Goal: Transaction & Acquisition: Purchase product/service

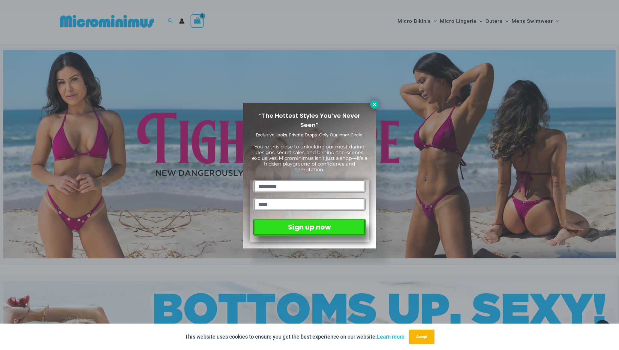
click at [372, 105] on button at bounding box center [374, 104] width 8 height 8
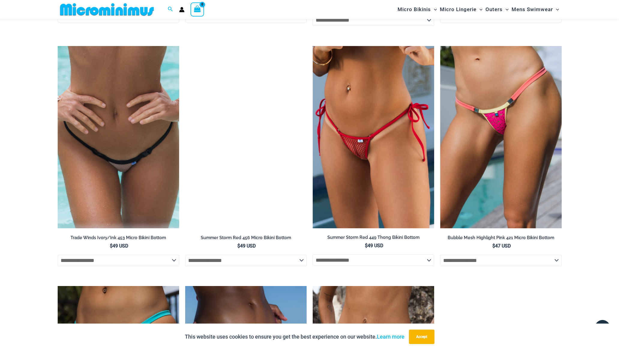
scroll to position [1815, 0]
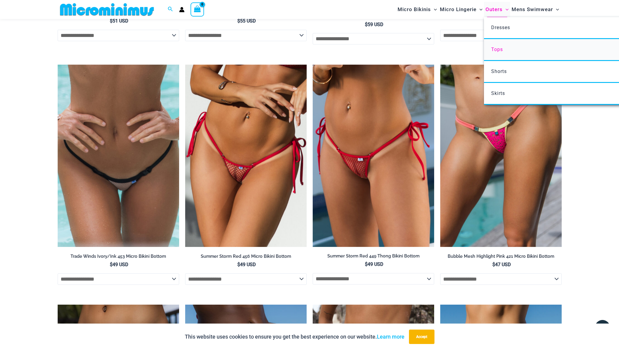
click at [504, 51] on link "Tops" at bounding box center [573, 50] width 179 height 22
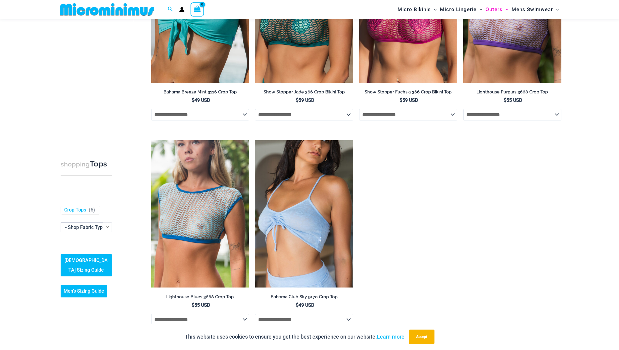
scroll to position [131, 0]
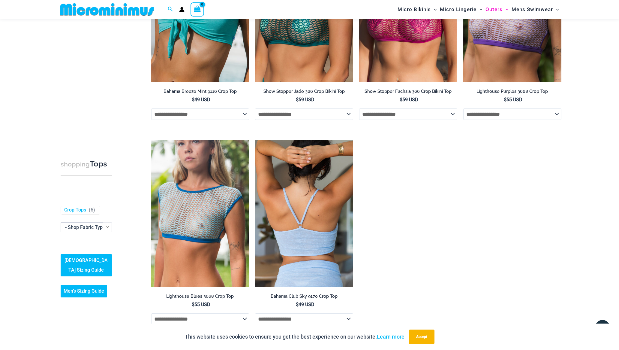
click at [320, 192] on img at bounding box center [304, 213] width 98 height 147
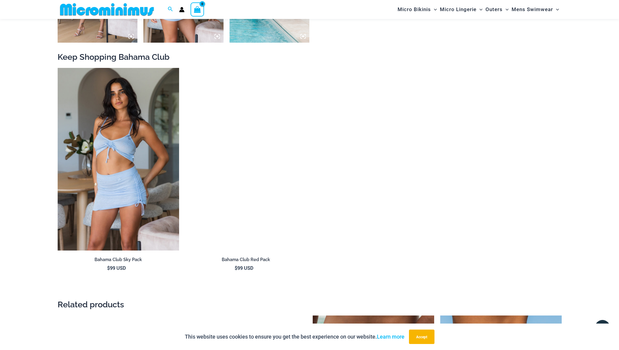
scroll to position [642, 0]
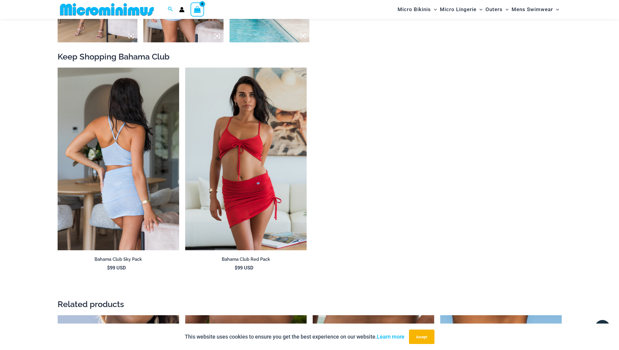
click at [124, 205] on img at bounding box center [119, 159] width 122 height 182
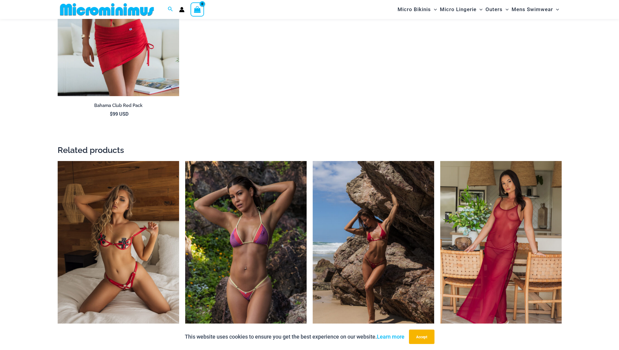
scroll to position [957, 0]
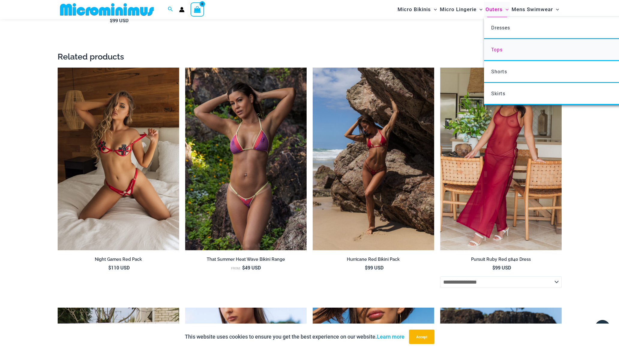
click at [501, 46] on span "Tops" at bounding box center [496, 49] width 11 height 6
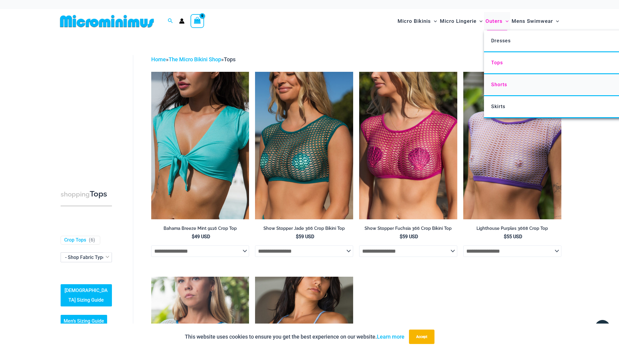
click at [503, 89] on link "Shorts" at bounding box center [573, 85] width 179 height 22
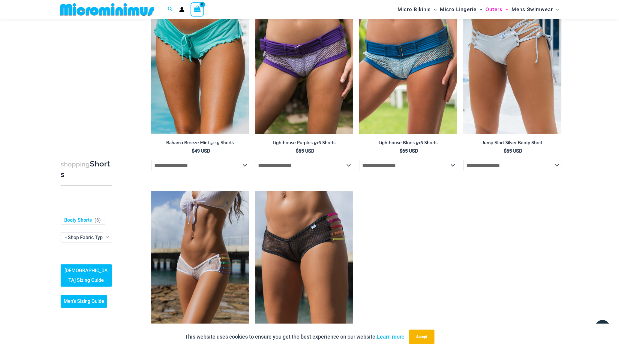
scroll to position [68, 0]
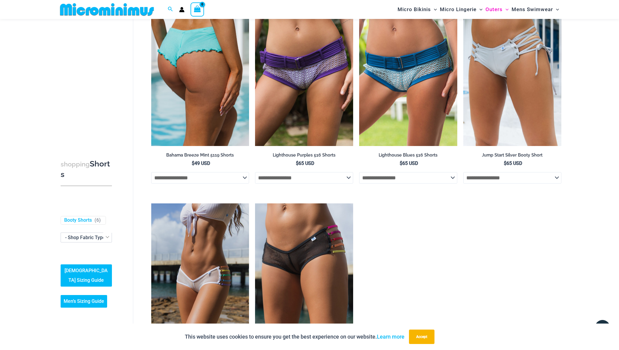
click at [190, 69] on img at bounding box center [200, 71] width 98 height 147
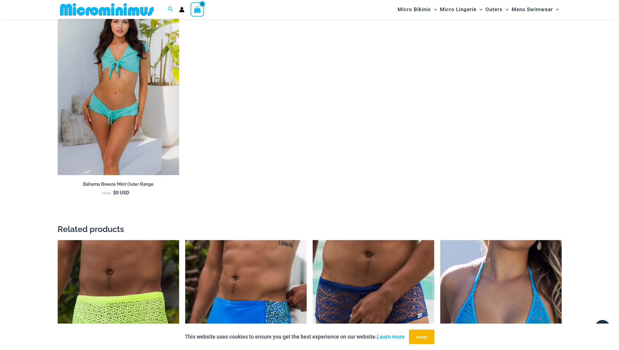
scroll to position [720, 0]
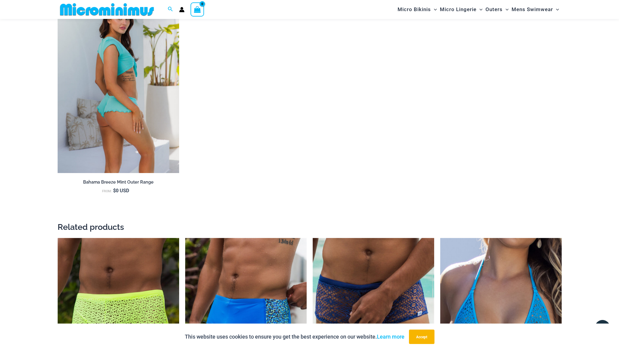
click at [138, 105] on img at bounding box center [119, 81] width 122 height 182
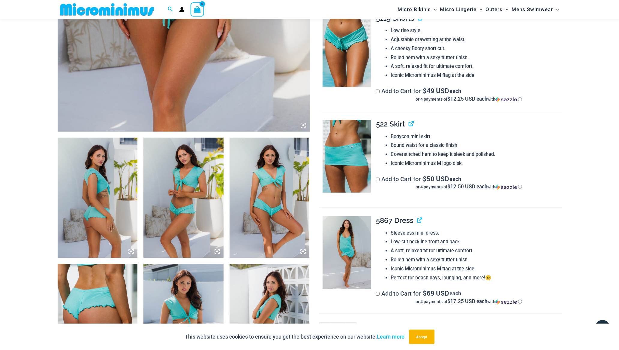
scroll to position [282, 0]
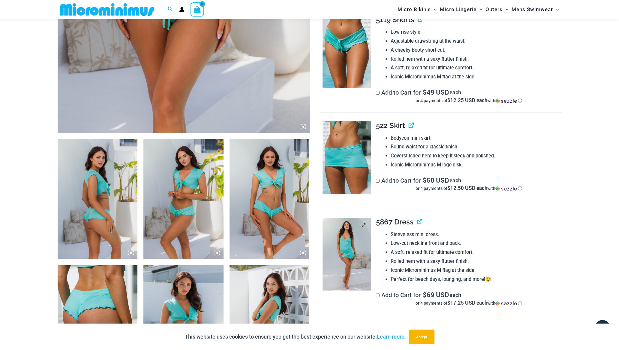
click at [357, 256] on img at bounding box center [347, 254] width 48 height 73
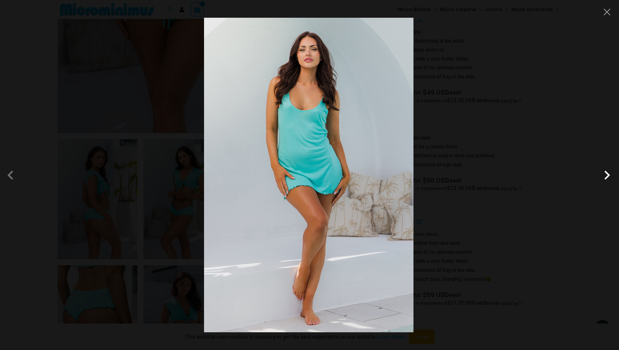
click at [608, 172] on span at bounding box center [607, 175] width 18 height 18
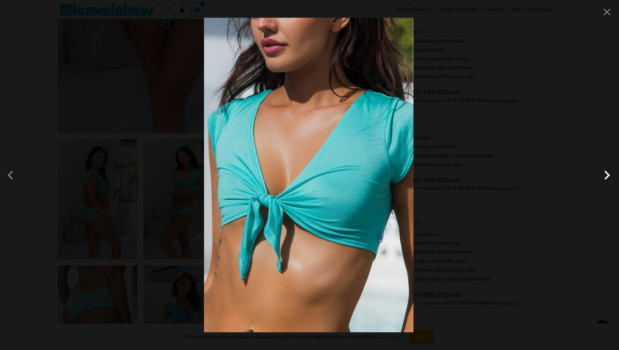
click at [608, 172] on span at bounding box center [607, 175] width 18 height 18
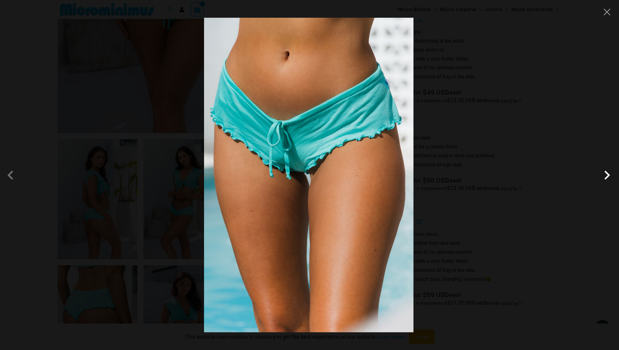
click at [608, 172] on span at bounding box center [607, 175] width 18 height 18
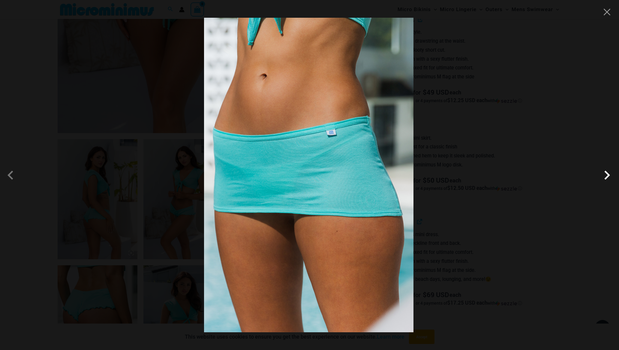
click at [610, 173] on span at bounding box center [607, 175] width 18 height 18
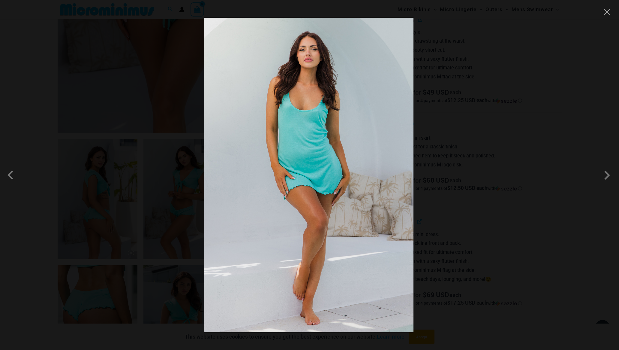
click at [607, 17] on div at bounding box center [309, 175] width 619 height 350
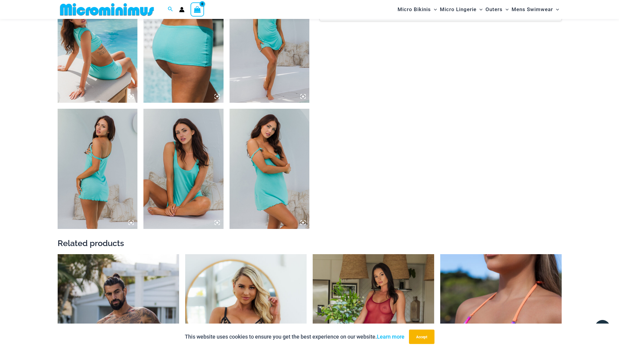
scroll to position [819, 0]
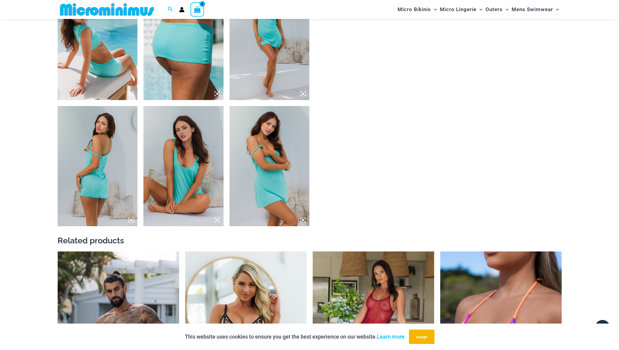
click at [103, 176] on img at bounding box center [98, 166] width 80 height 120
